Goal: Task Accomplishment & Management: Use online tool/utility

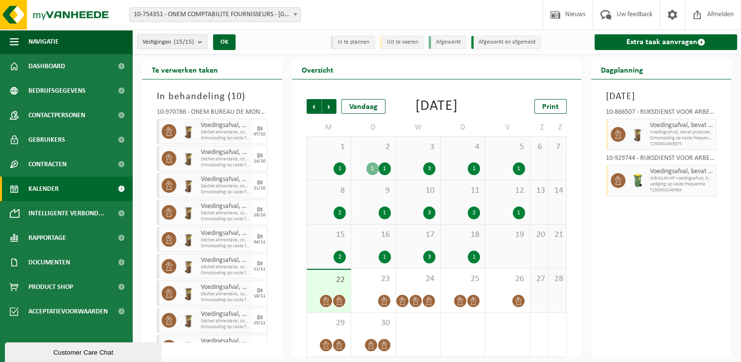
click at [184, 41] on count "(15/15)" at bounding box center [184, 42] width 20 height 6
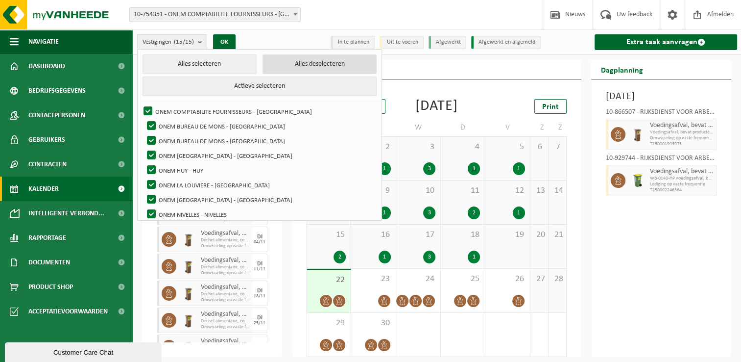
click at [285, 67] on button "Alles deselecteren" at bounding box center [320, 64] width 114 height 20
checkbox input "false"
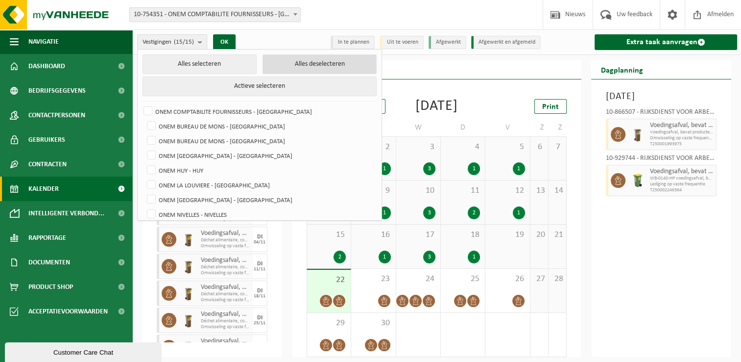
checkbox input "false"
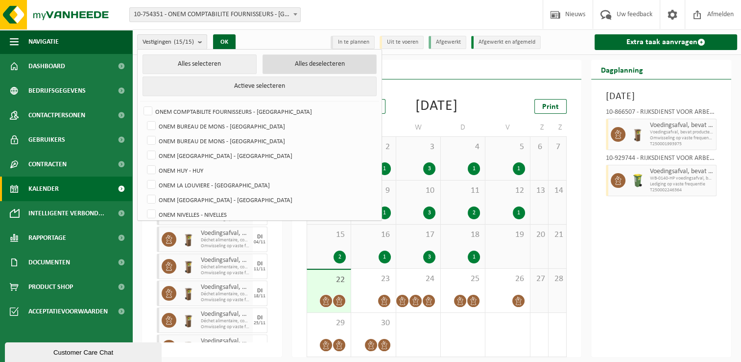
checkbox input "false"
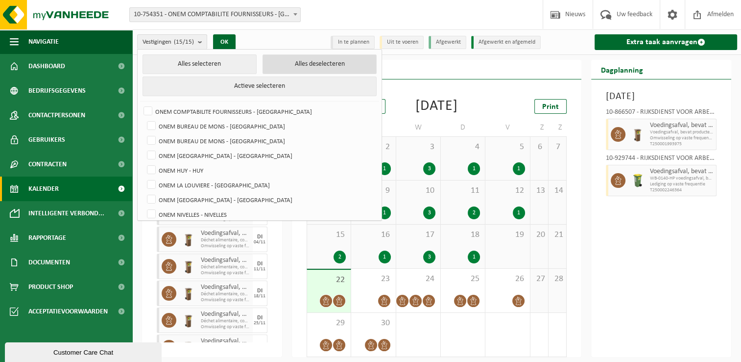
checkbox input "false"
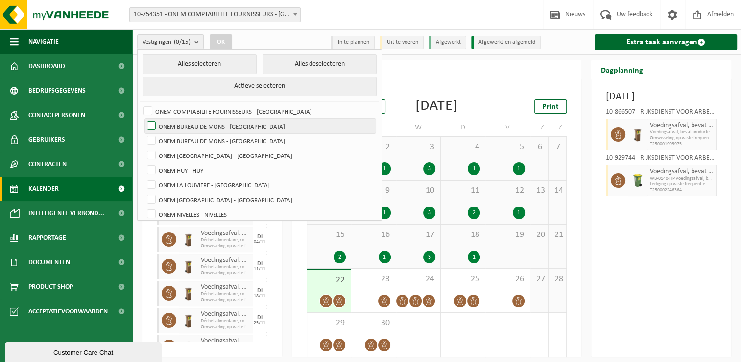
click at [247, 124] on label "ONEM BUREAU DE MONS - [GEOGRAPHIC_DATA]" at bounding box center [260, 126] width 231 height 15
click at [144, 119] on input "ONEM BUREAU DE MONS - [GEOGRAPHIC_DATA]" at bounding box center [143, 118] width 0 height 0
checkbox input "true"
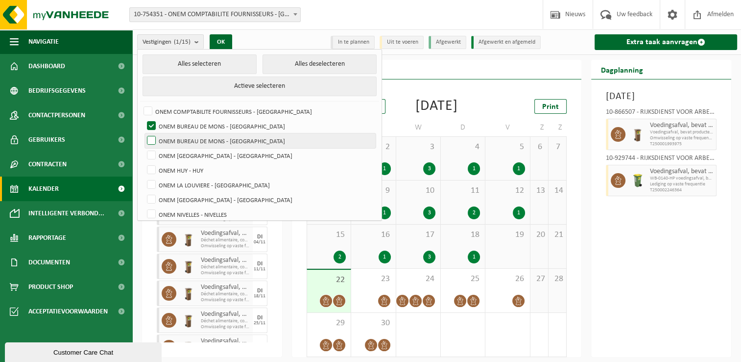
click at [240, 142] on label "ONEM BUREAU DE MONS - [GEOGRAPHIC_DATA]" at bounding box center [260, 140] width 231 height 15
click at [144, 133] on input "ONEM BUREAU DE MONS - [GEOGRAPHIC_DATA]" at bounding box center [143, 133] width 0 height 0
checkbox input "true"
click at [219, 42] on button "OK" at bounding box center [221, 42] width 23 height 16
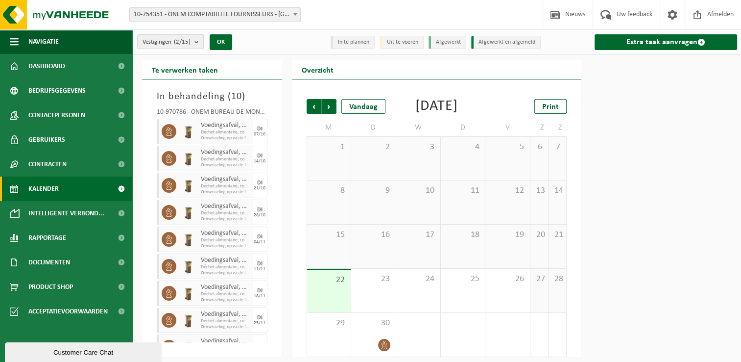
click at [188, 42] on count "(2/15)" at bounding box center [182, 42] width 17 height 6
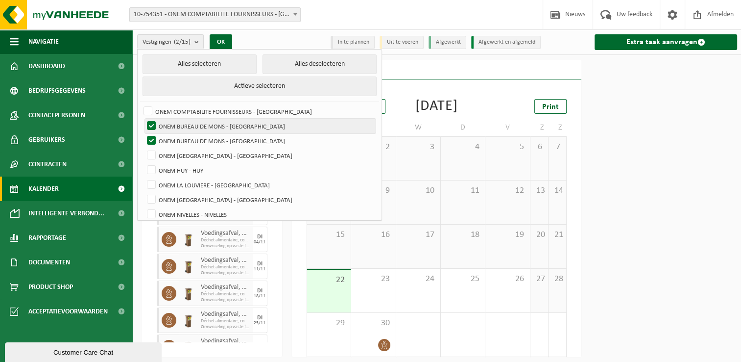
click at [214, 121] on label "ONEM BUREAU DE MONS - [GEOGRAPHIC_DATA]" at bounding box center [260, 126] width 231 height 15
click at [144, 119] on input "ONEM BUREAU DE MONS - [GEOGRAPHIC_DATA]" at bounding box center [143, 118] width 0 height 0
checkbox input "false"
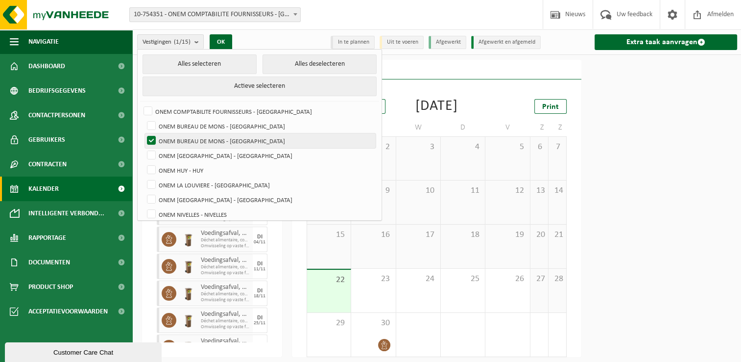
click at [208, 133] on label "ONEM BUREAU DE MONS - [GEOGRAPHIC_DATA]" at bounding box center [260, 140] width 231 height 15
click at [144, 133] on input "ONEM BUREAU DE MONS - [GEOGRAPHIC_DATA]" at bounding box center [143, 133] width 0 height 0
checkbox input "false"
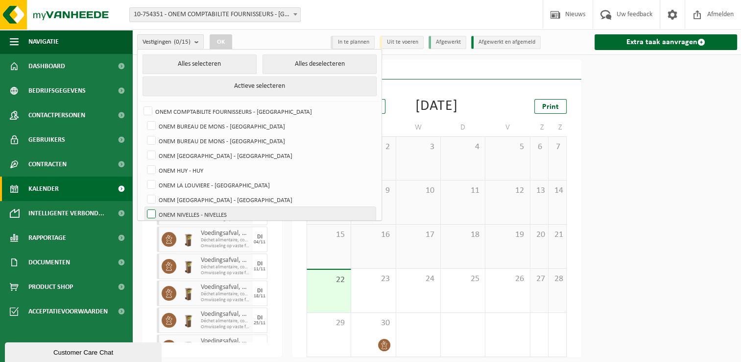
click at [217, 209] on label "ONEM NIVELLES - NIVELLES" at bounding box center [260, 214] width 231 height 15
click at [144, 207] on input "ONEM NIVELLES - NIVELLES" at bounding box center [143, 206] width 0 height 0
checkbox input "true"
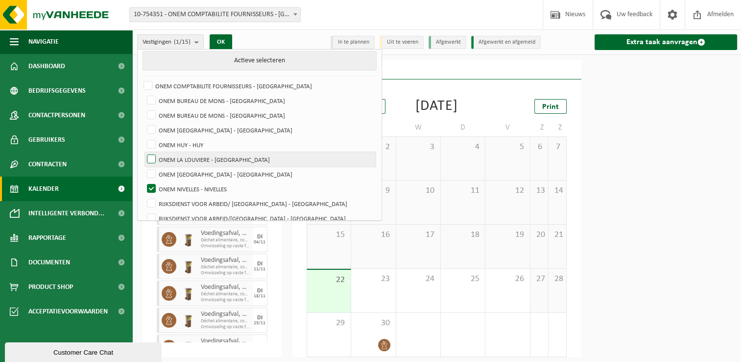
scroll to position [49, 0]
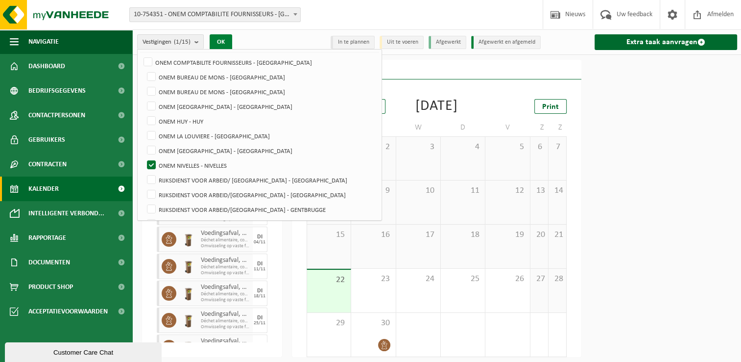
click at [225, 39] on button "OK" at bounding box center [221, 42] width 23 height 16
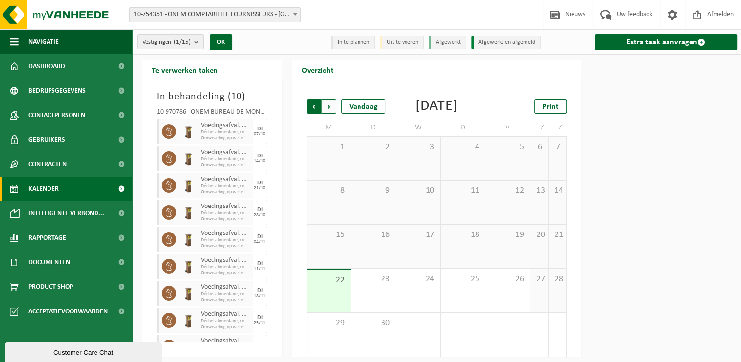
click at [331, 105] on span "Volgende" at bounding box center [329, 106] width 15 height 15
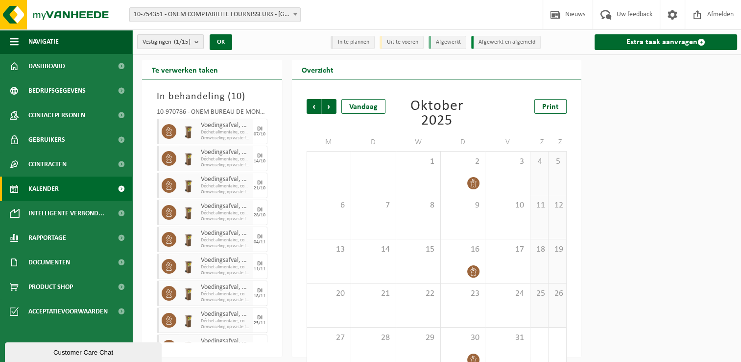
click at [182, 43] on count "(1/15)" at bounding box center [182, 42] width 17 height 6
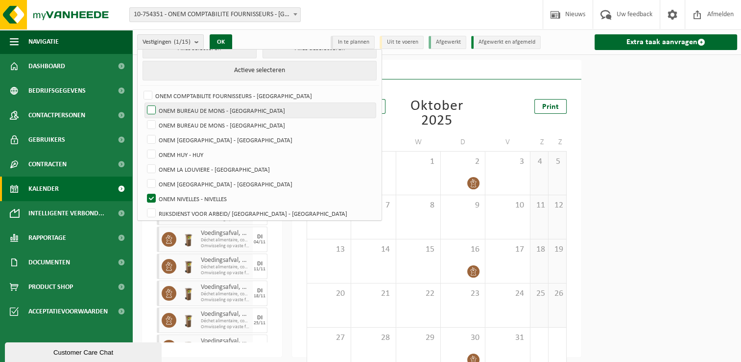
scroll to position [0, 0]
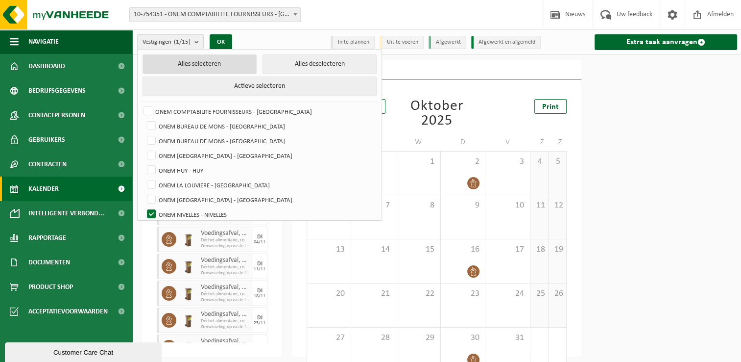
click at [182, 65] on button "Alles selecteren" at bounding box center [200, 64] width 114 height 20
checkbox input "true"
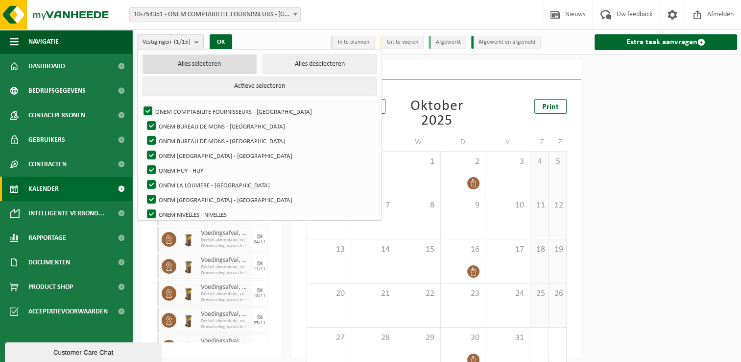
checkbox input "true"
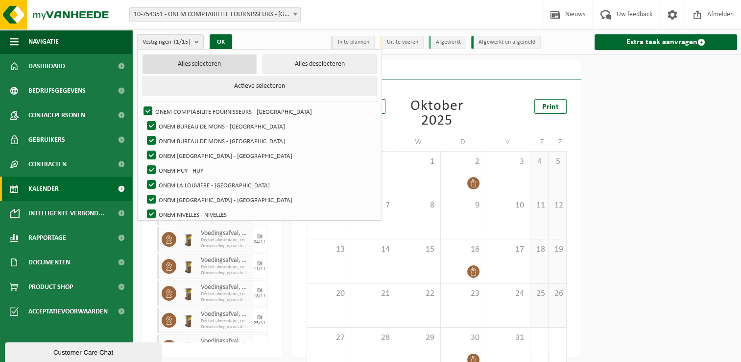
checkbox input "true"
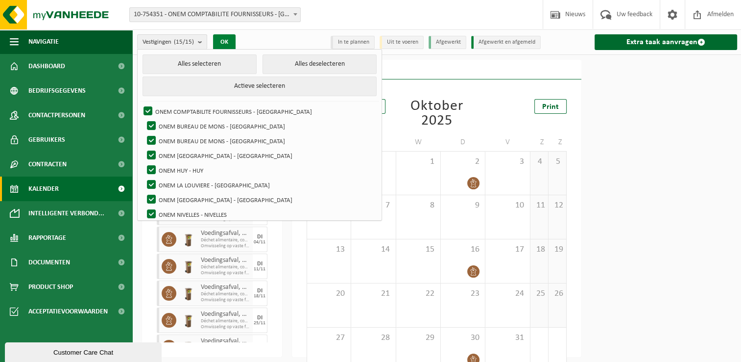
click at [226, 38] on button "OK" at bounding box center [224, 42] width 23 height 16
